Goal: Task Accomplishment & Management: Manage account settings

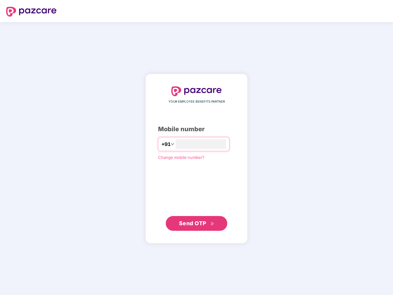
click at [196, 148] on input "number" at bounding box center [201, 144] width 50 height 10
click at [31, 12] on img at bounding box center [31, 12] width 50 height 10
click at [161, 144] on span "+91" at bounding box center [165, 145] width 9 height 8
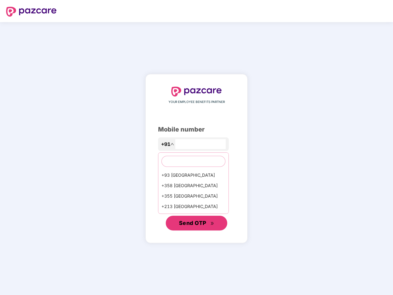
click at [196, 224] on span "Send OTP" at bounding box center [192, 223] width 27 height 6
